Goal: Task Accomplishment & Management: Use online tool/utility

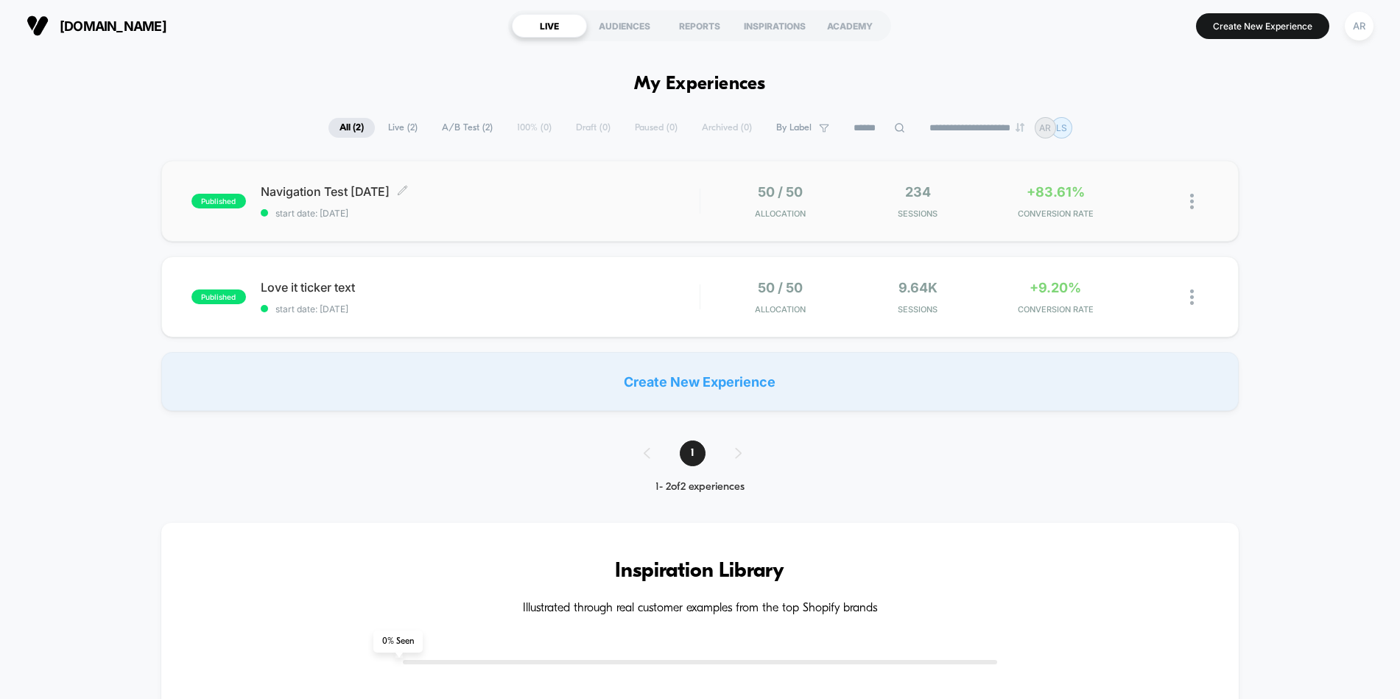
click at [585, 201] on div "Navigation Test [DATE] Click to edit experience details Click to edit experienc…" at bounding box center [480, 201] width 439 height 35
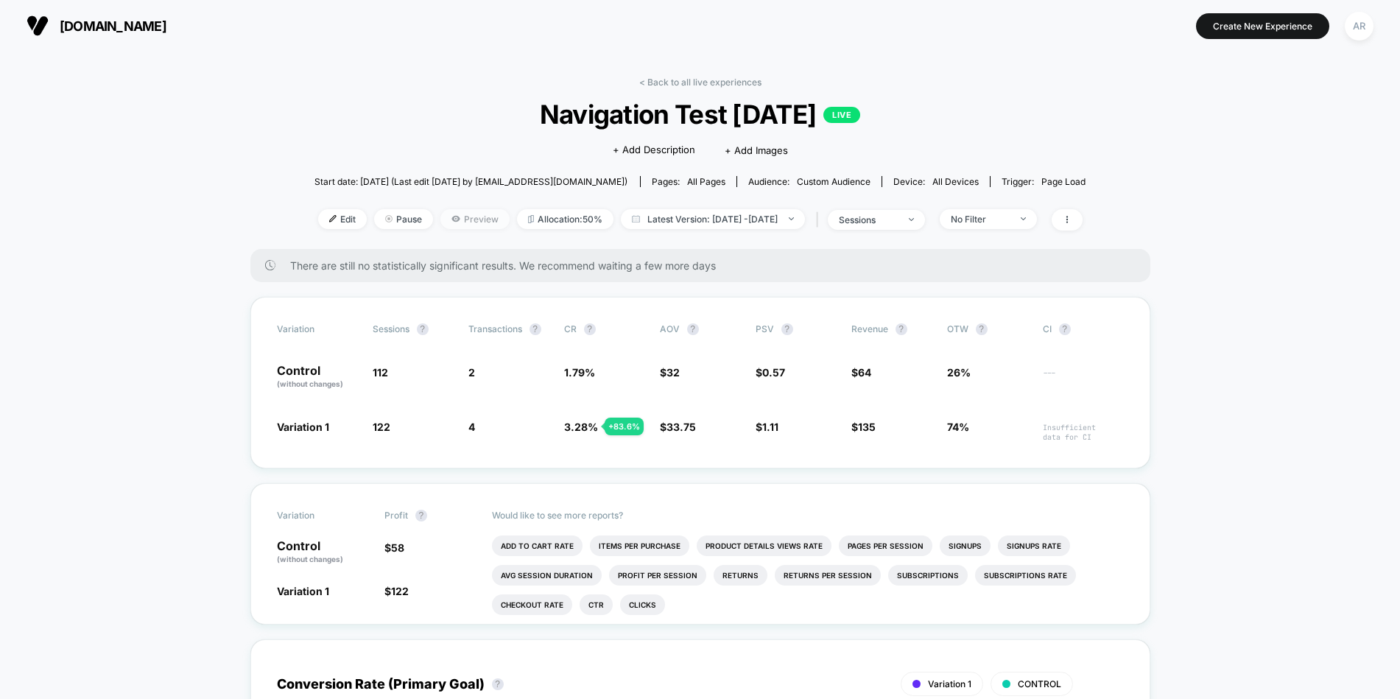
drag, startPoint x: 398, startPoint y: 215, endPoint x: 445, endPoint y: 219, distance: 46.6
click at [440, 219] on div "Edit Pause Preview Allocation: 50% Latest Version: [DATE] - [DATE] | sessions N…" at bounding box center [700, 219] width 772 height 21
click at [445, 219] on span "Preview" at bounding box center [474, 219] width 69 height 20
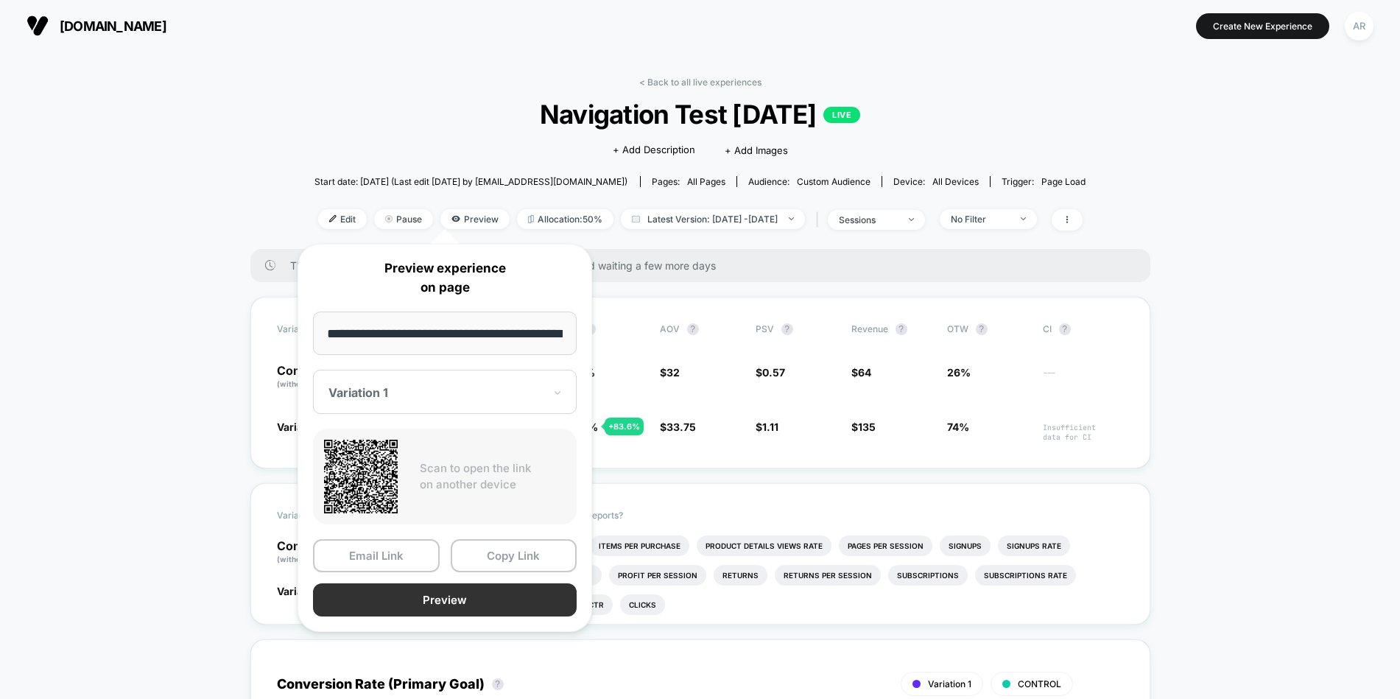
click at [425, 597] on button "Preview" at bounding box center [445, 599] width 264 height 33
